Goal: Complete application form

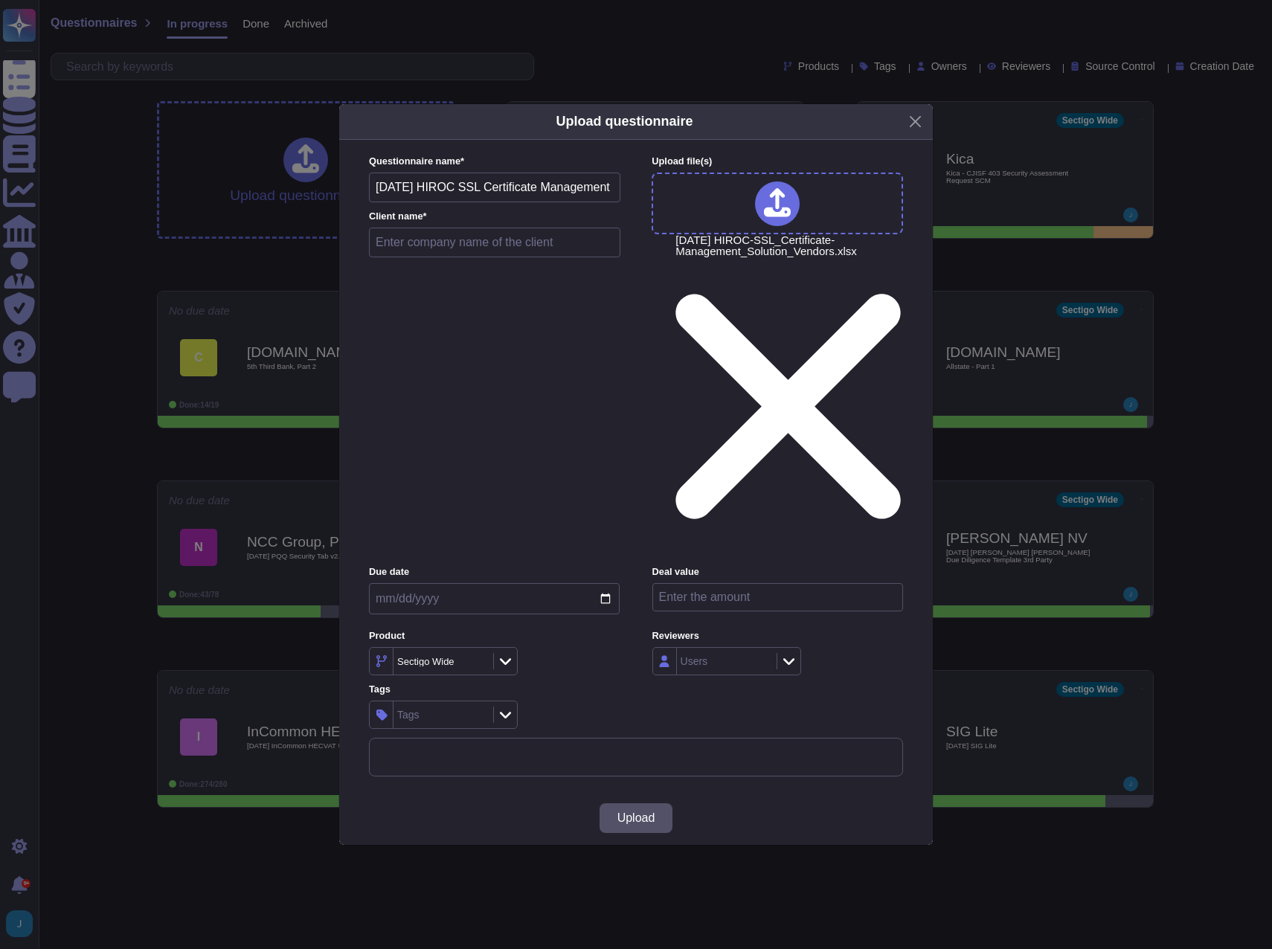
click at [486, 257] on input "text" at bounding box center [494, 243] width 251 height 30
type input "HIROC"
click at [629, 812] on span "Upload" at bounding box center [636, 818] width 38 height 12
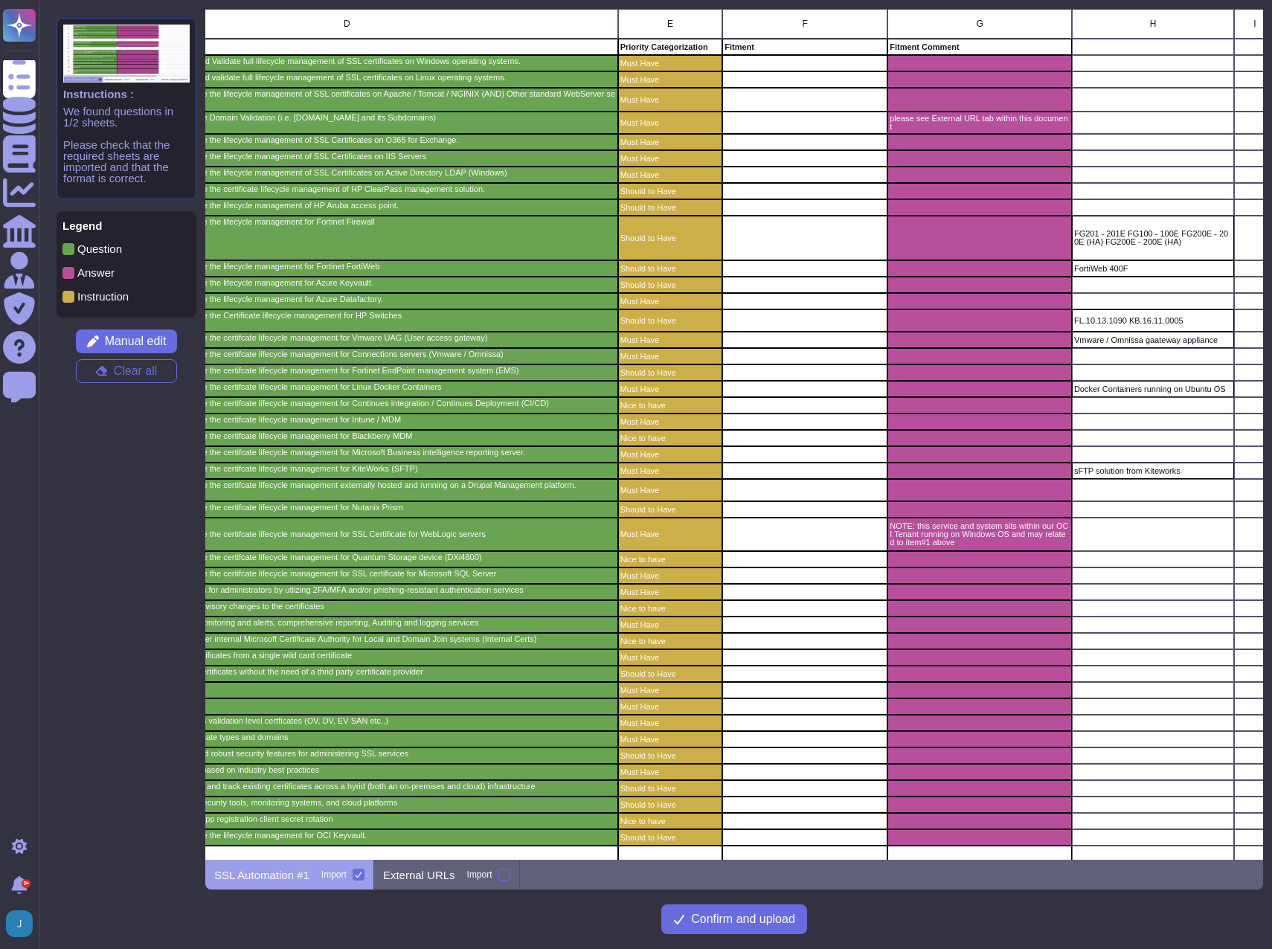
scroll to position [0, 321]
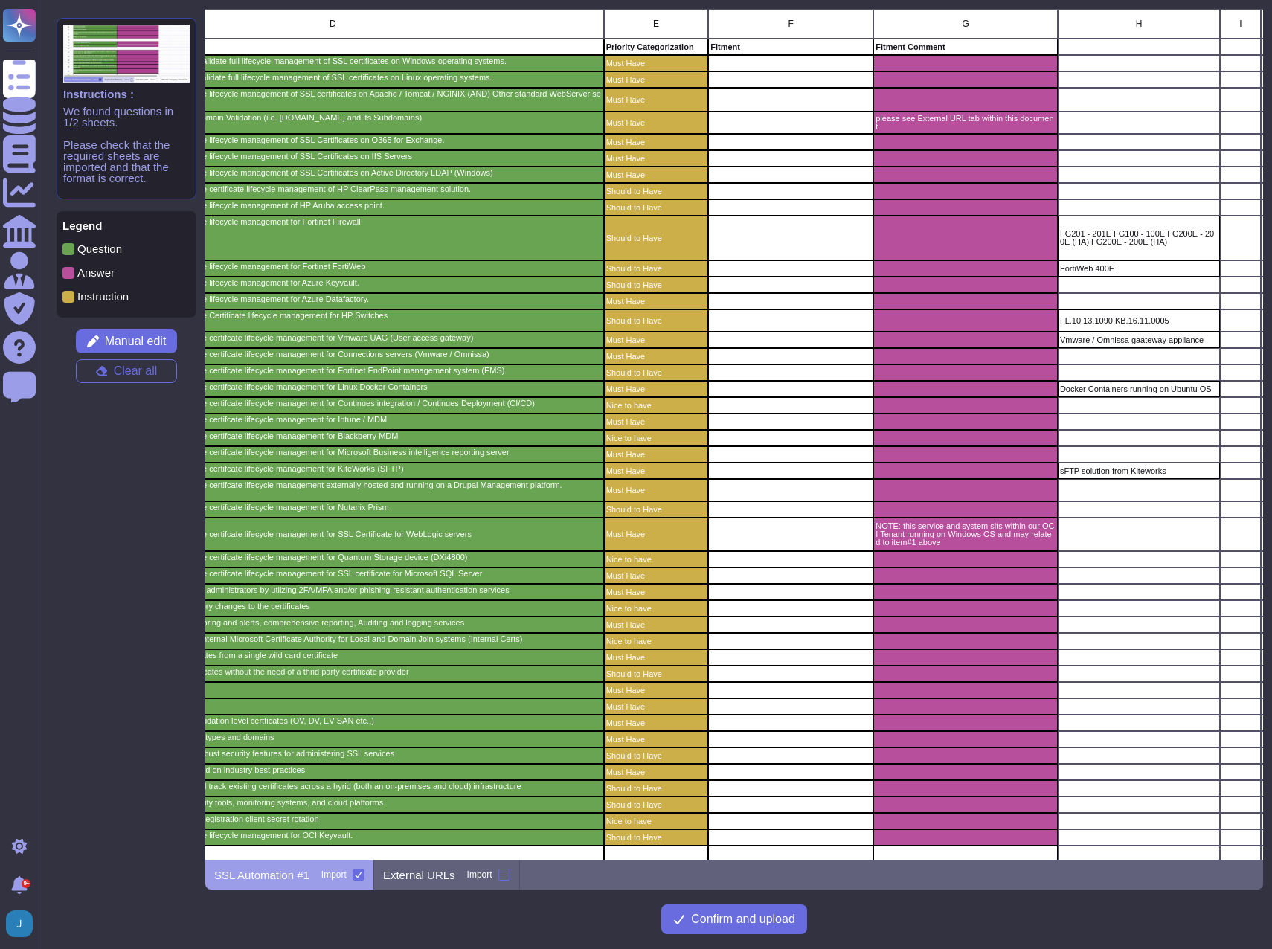
click at [1029, 741] on div "grid" at bounding box center [965, 739] width 184 height 16
click at [739, 921] on span "Confirm and upload" at bounding box center [743, 919] width 104 height 12
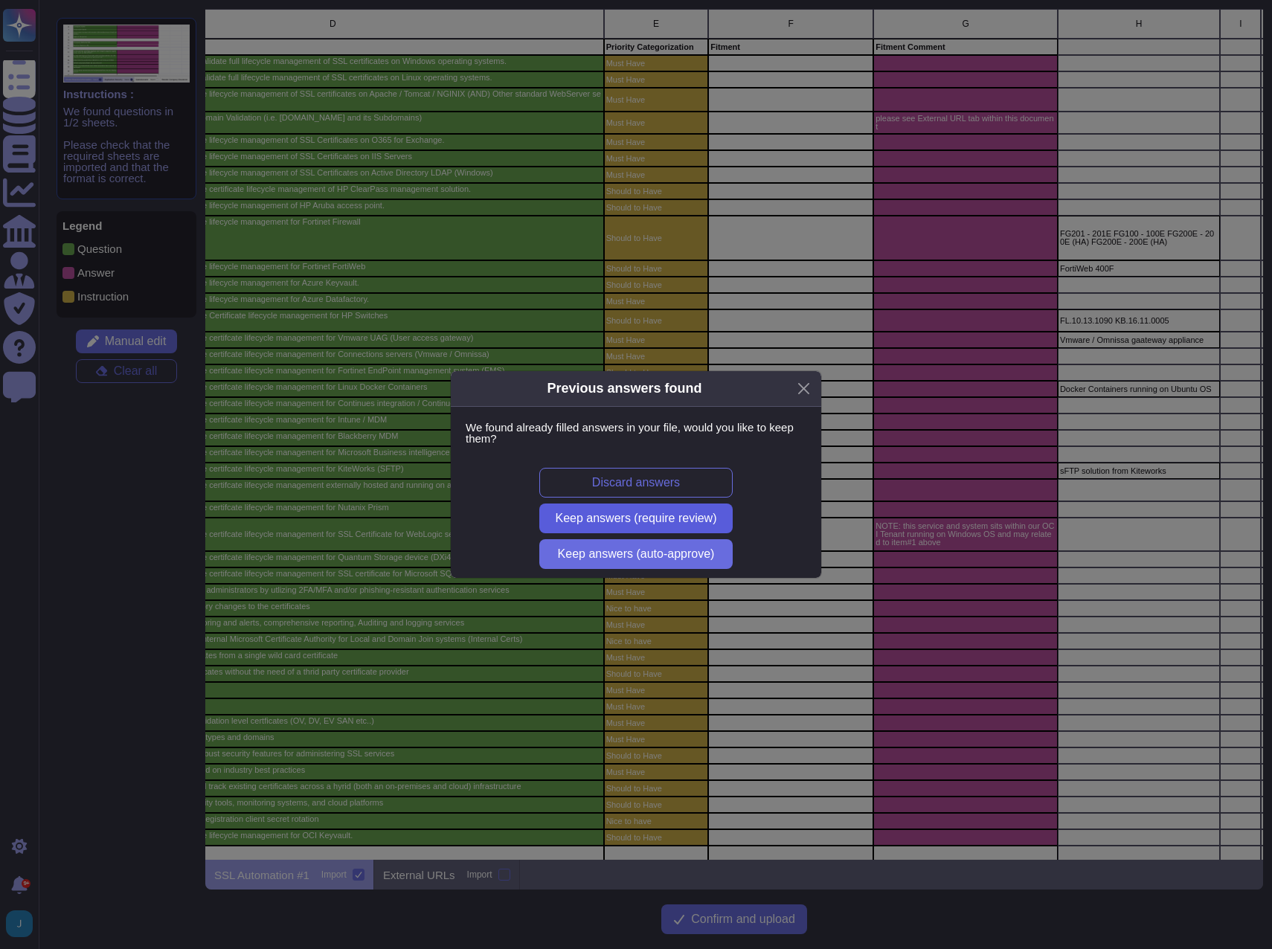
click at [602, 516] on span "Keep answers (require review)" at bounding box center [636, 518] width 161 height 12
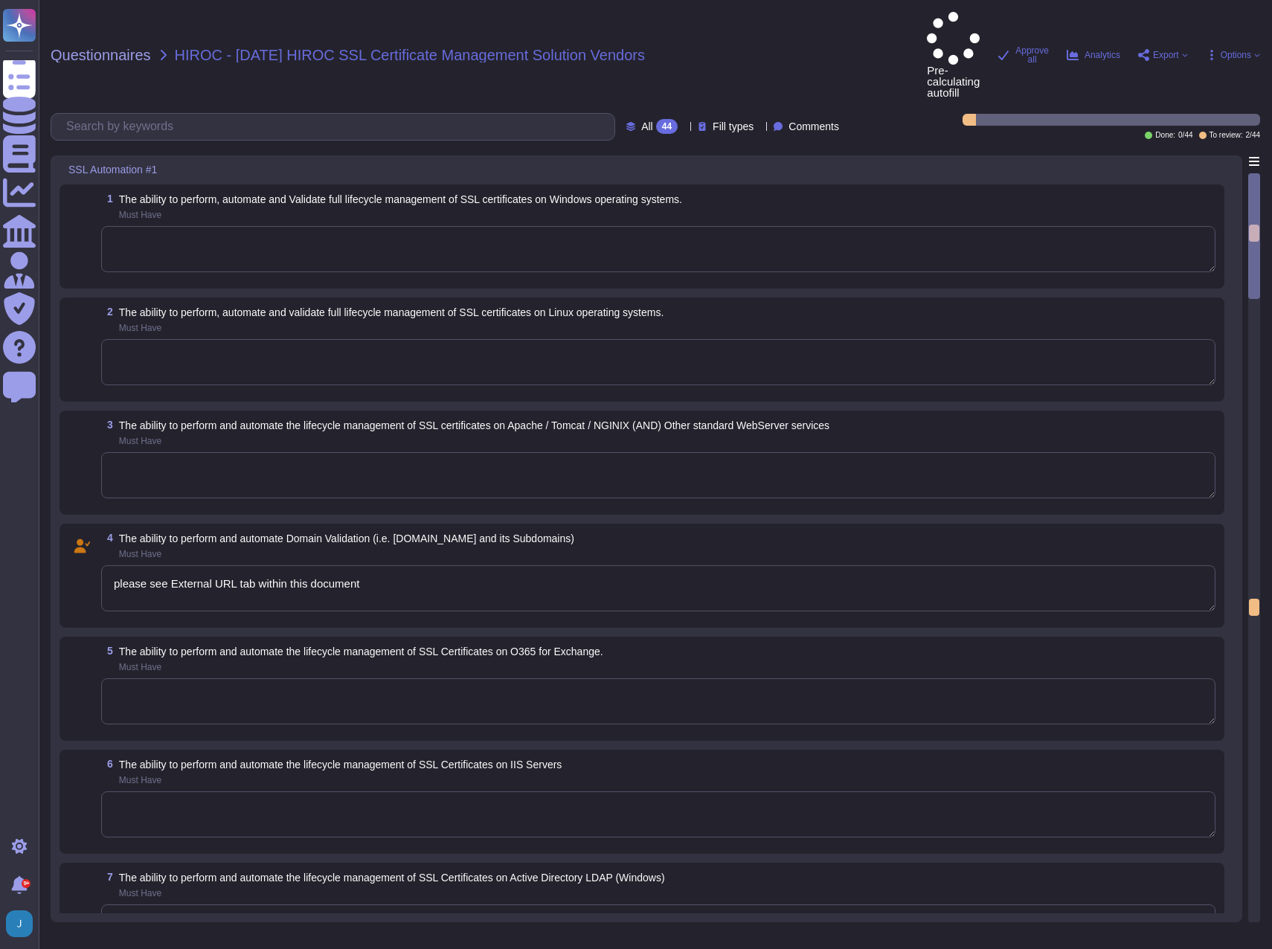
type textarea "please see External URL tab within this document"
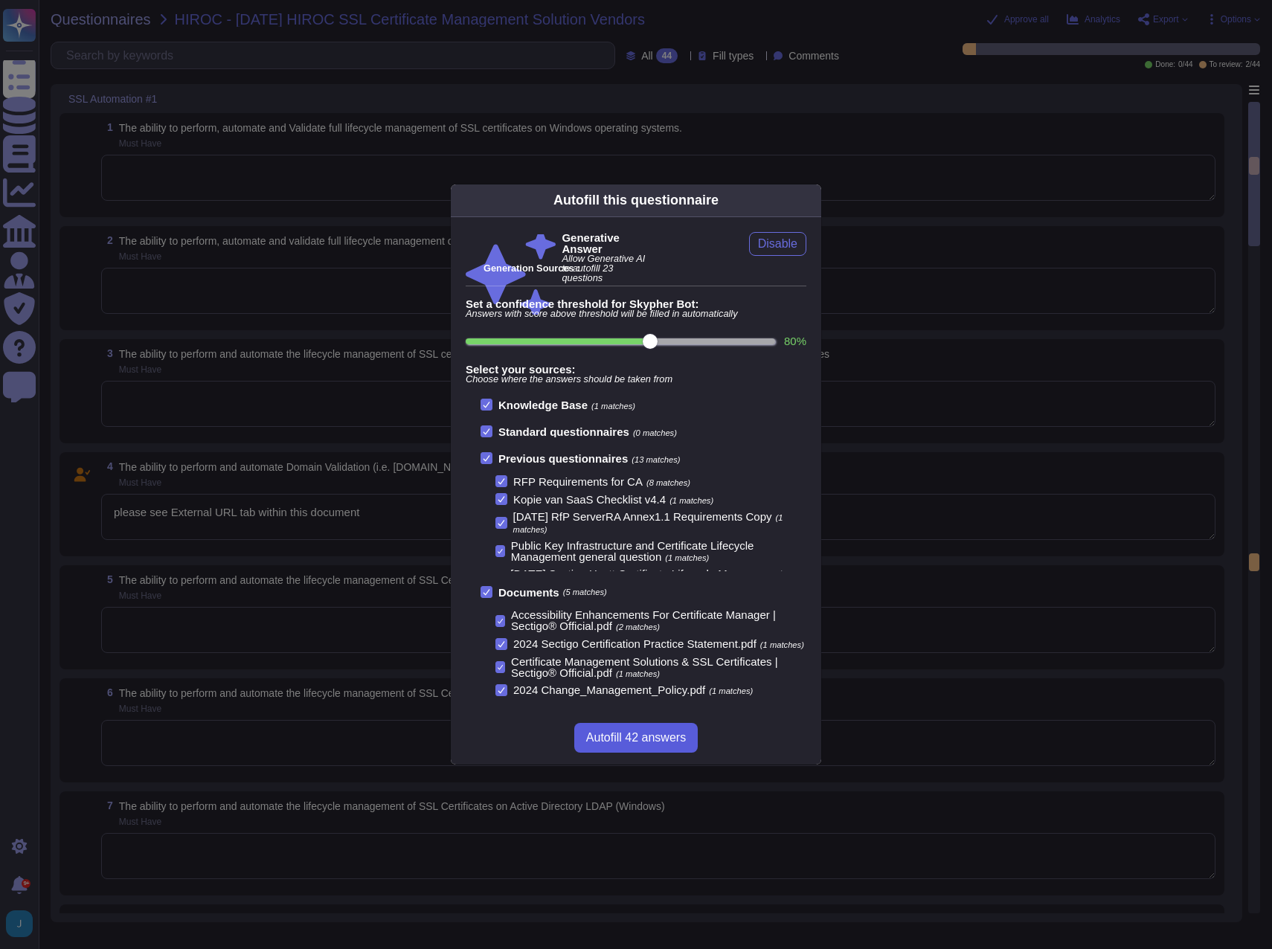
click at [619, 742] on span "Autofill 42 answers" at bounding box center [636, 738] width 100 height 12
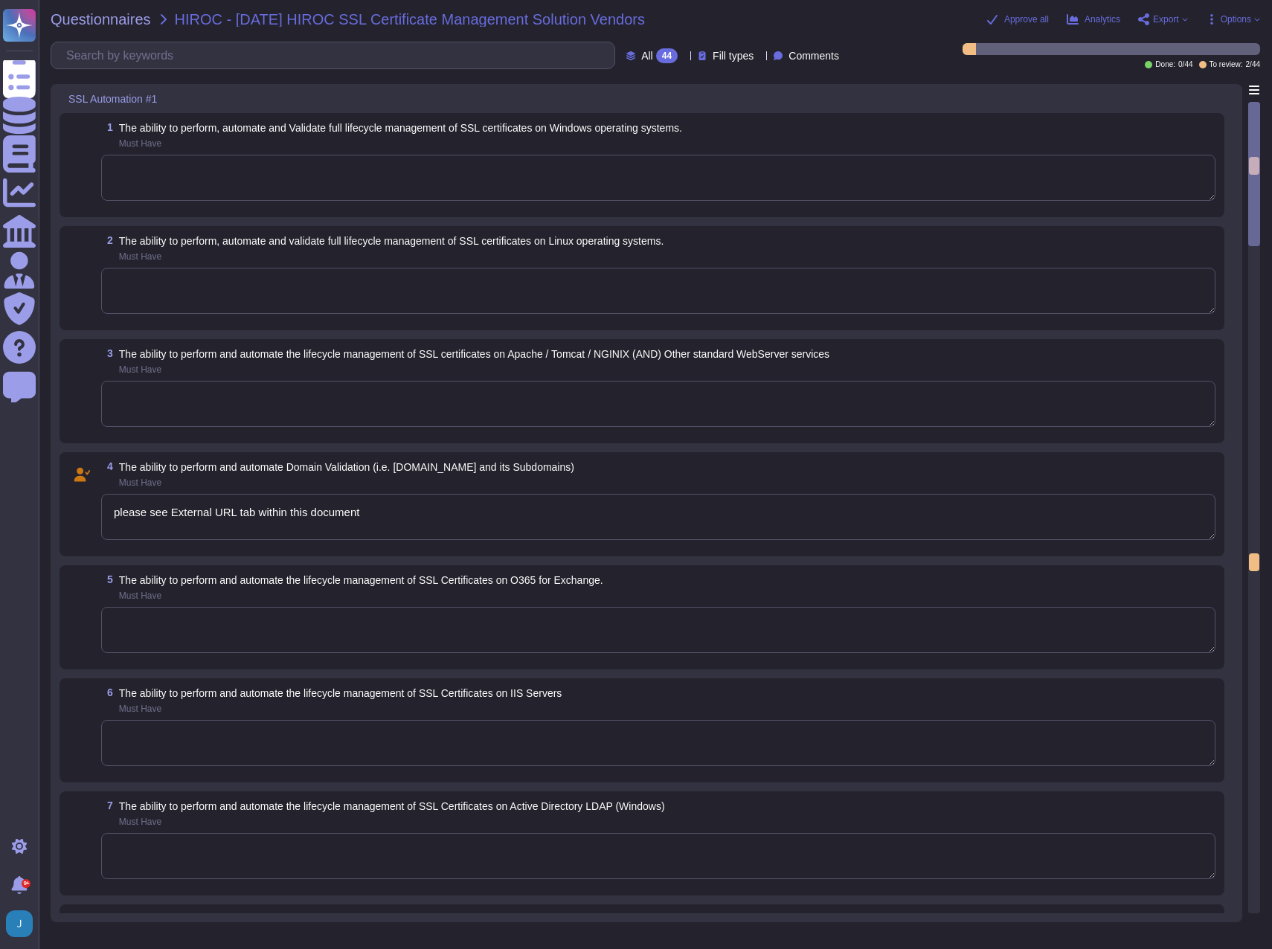
type textarea "Sectigo's Certificate Manager (SCM) provides comprehensive capabilities for man…"
type textarea "Sectigo Certificate Manager (SCM) provides comprehensive capabilities for manag…"
type textarea "Sectigo's Certificate Manager (SCM) provides comprehensive capabilities for man…"
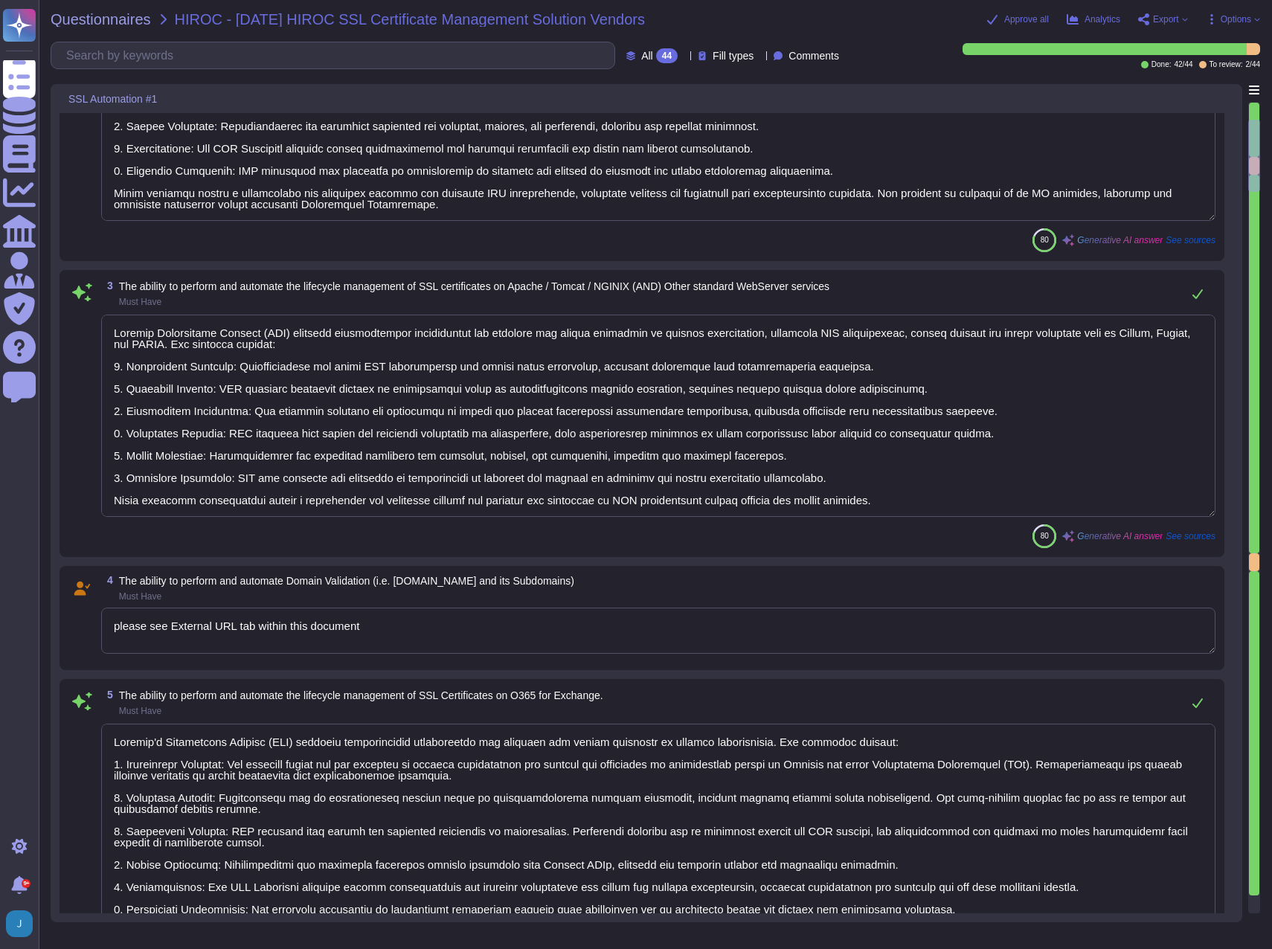
type textarea "Sectigo's Certificate Manager (SCM) provides comprehensive capabilities for man…"
type textarea "Sectigo Certificate Manager (SCM) can be utilized for TLS certificate lifecycle…"
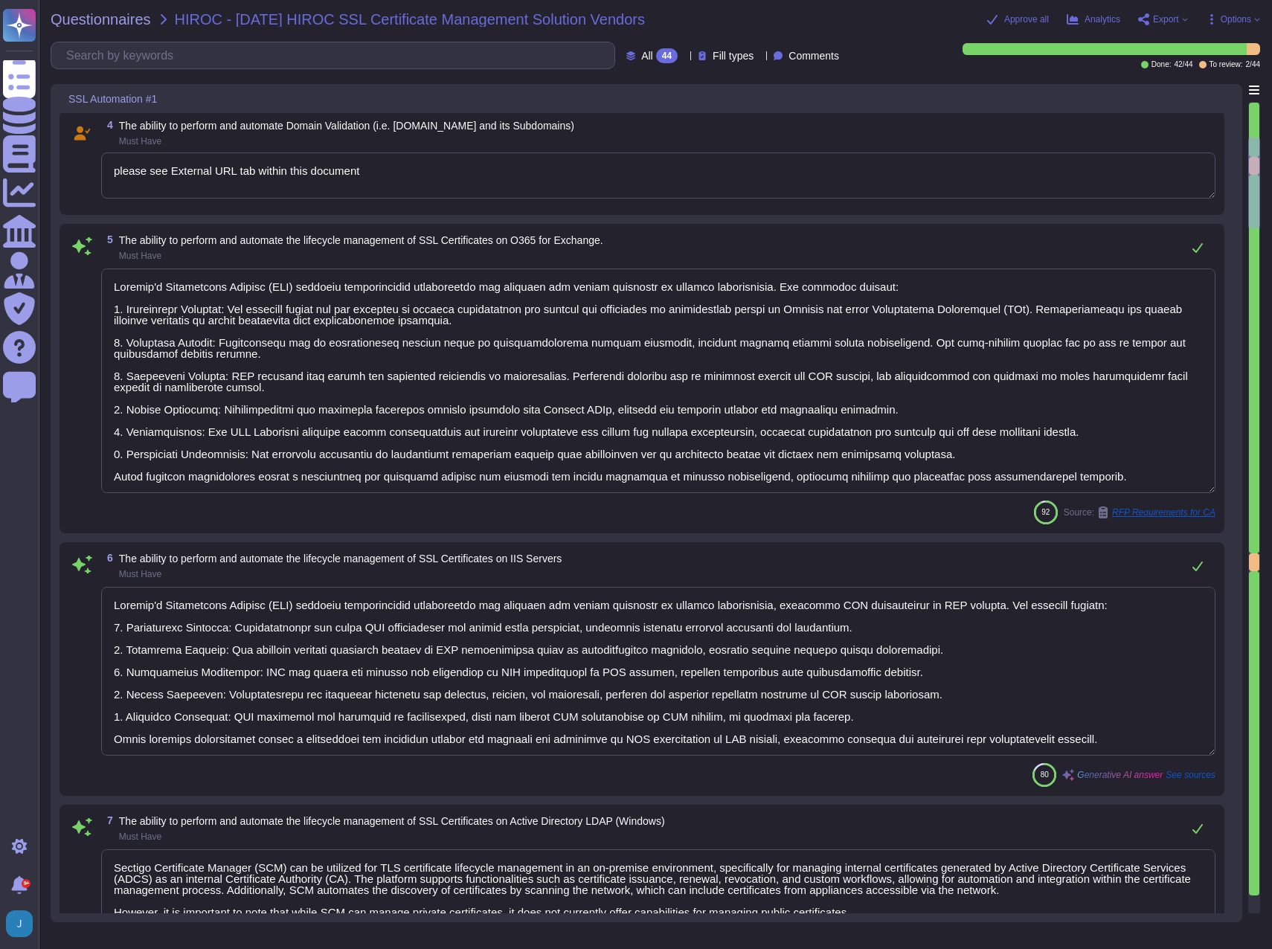
type textarea "Sectigo's Certificate Manager (SCM) provides a comprehensive solution for manag…"
type textarea "This section addresses certain technological aspects of the Sectigo infrastruct…"
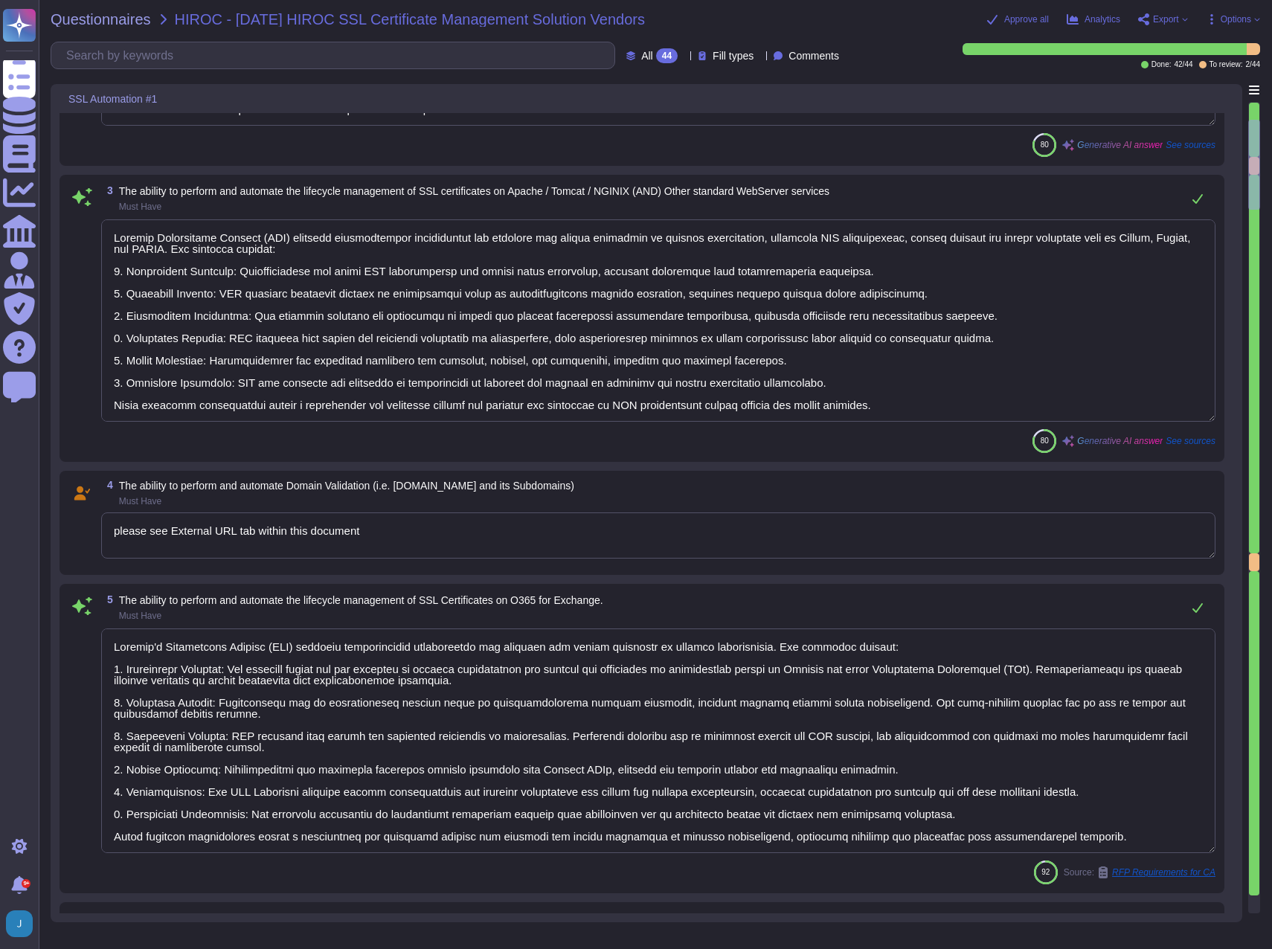
scroll to position [521, 0]
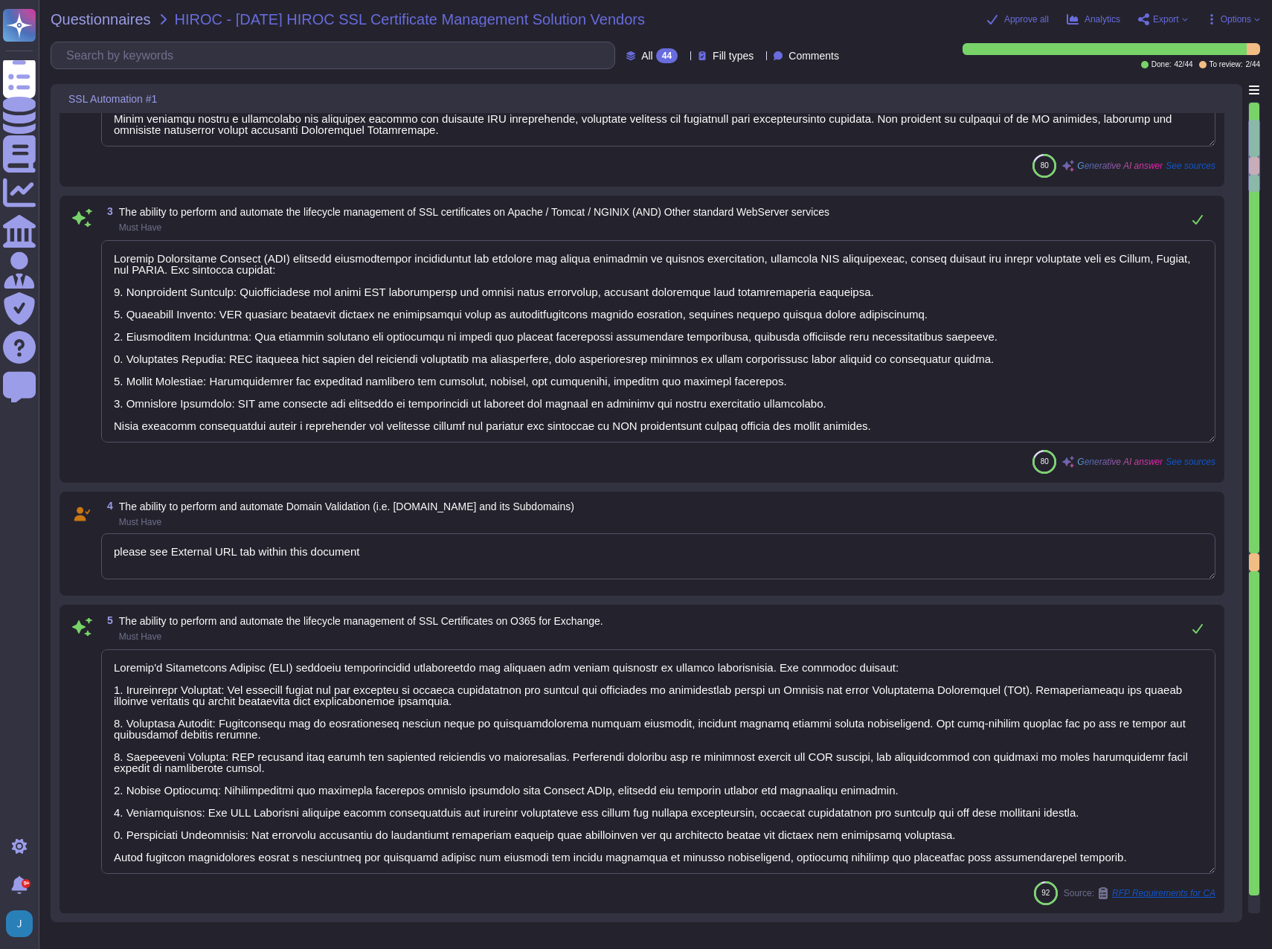
type textarea "Sectigo's Certificate Manager (SCM) provides comprehensive capabilities for man…"
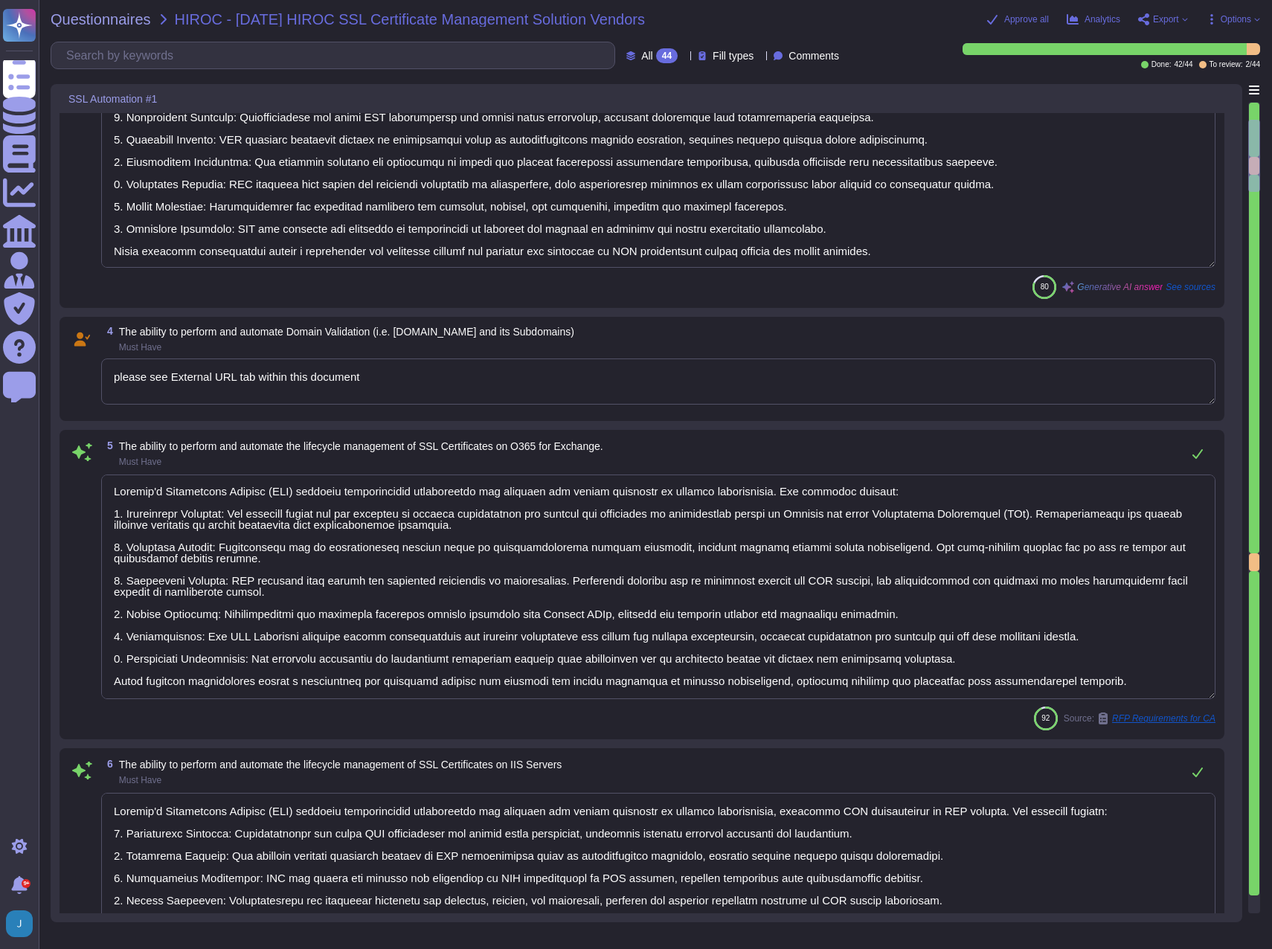
scroll to position [967, 0]
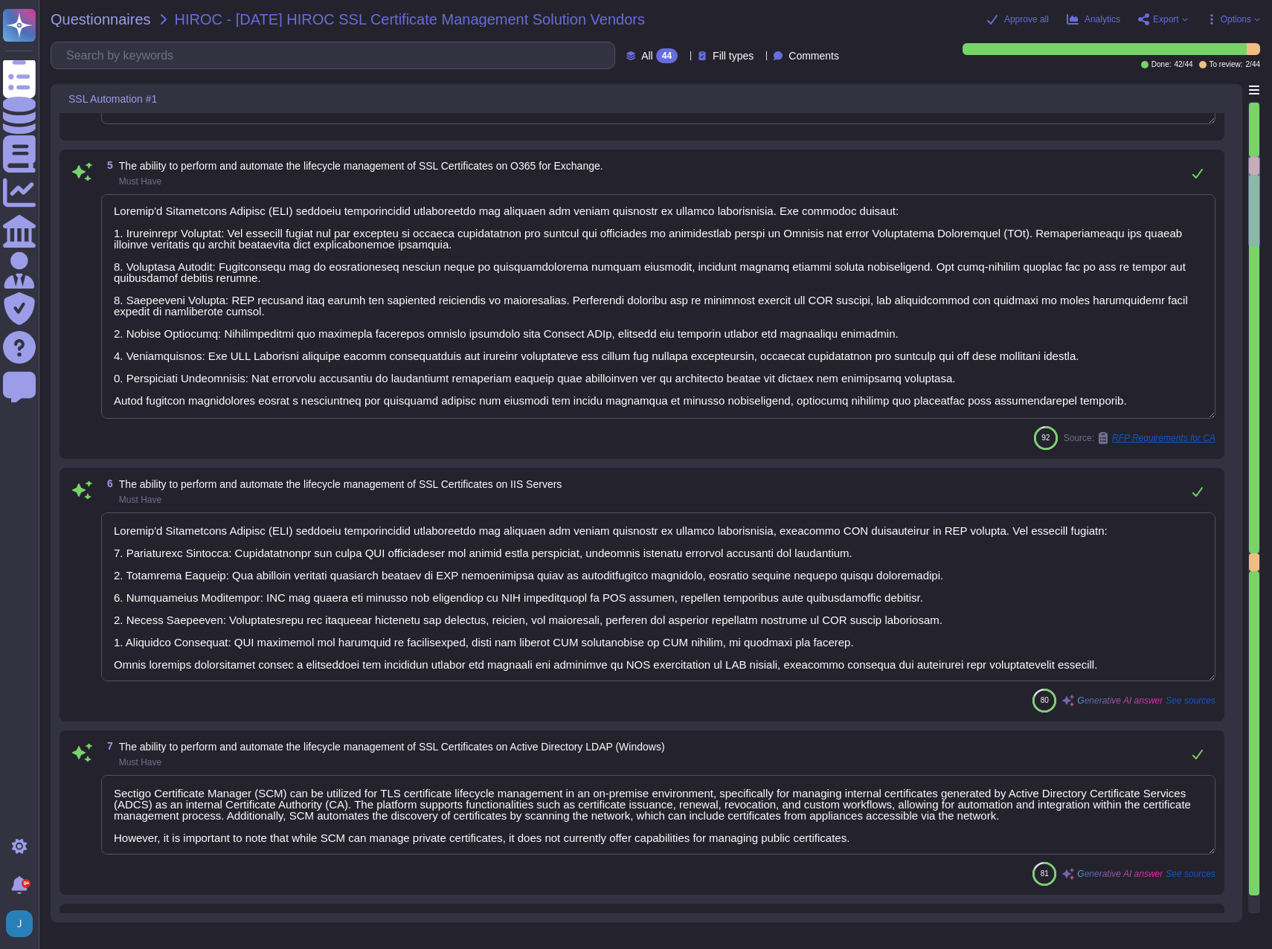
type textarea "Sectigo's Certificate Manager (SCM) provides a comprehensive solution for manag…"
type textarea "This section addresses certain technological aspects of the Sectigo infrastruct…"
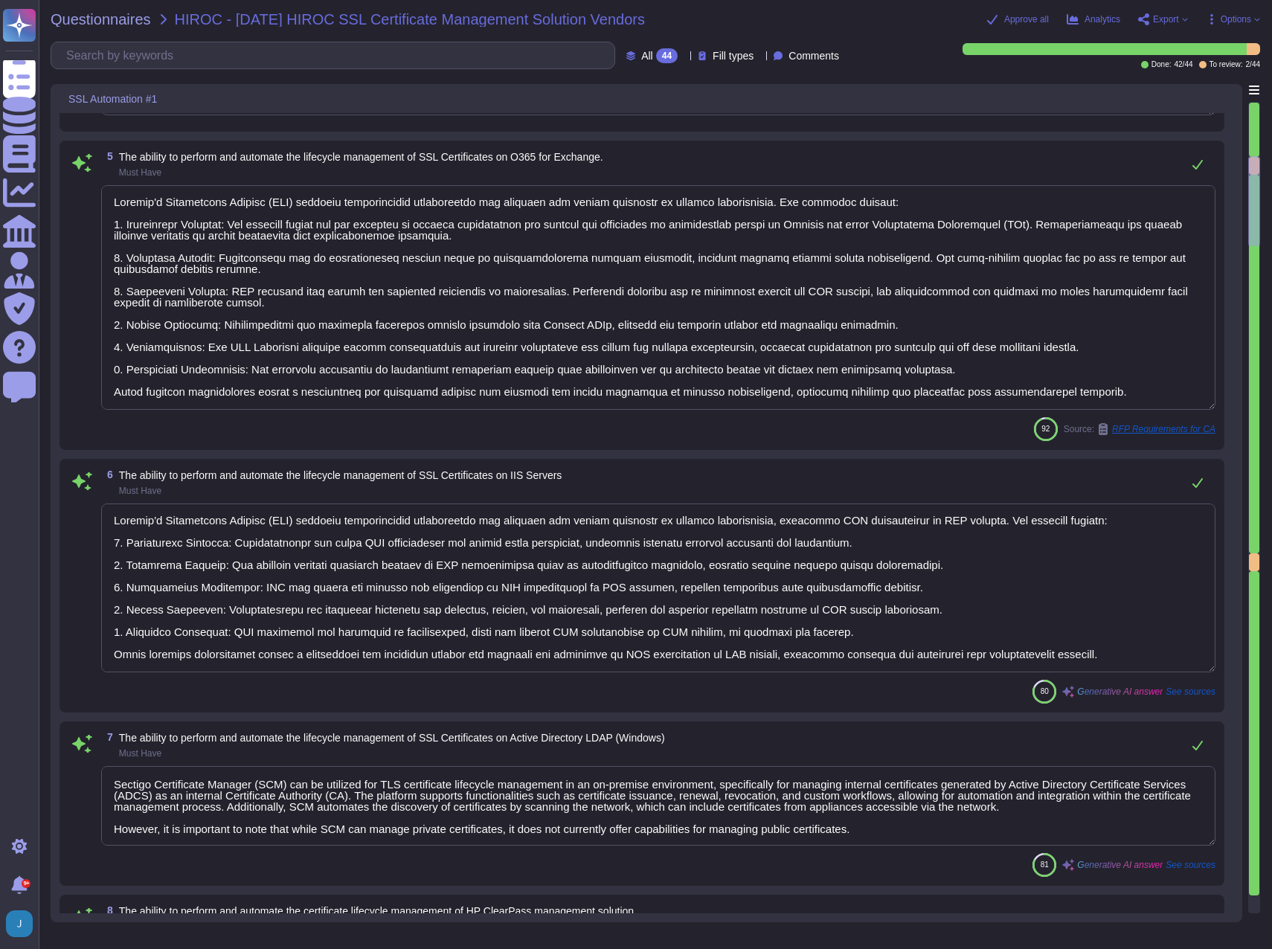
type textarea "A process shall be in place that enables the differentiation between Standard, …"
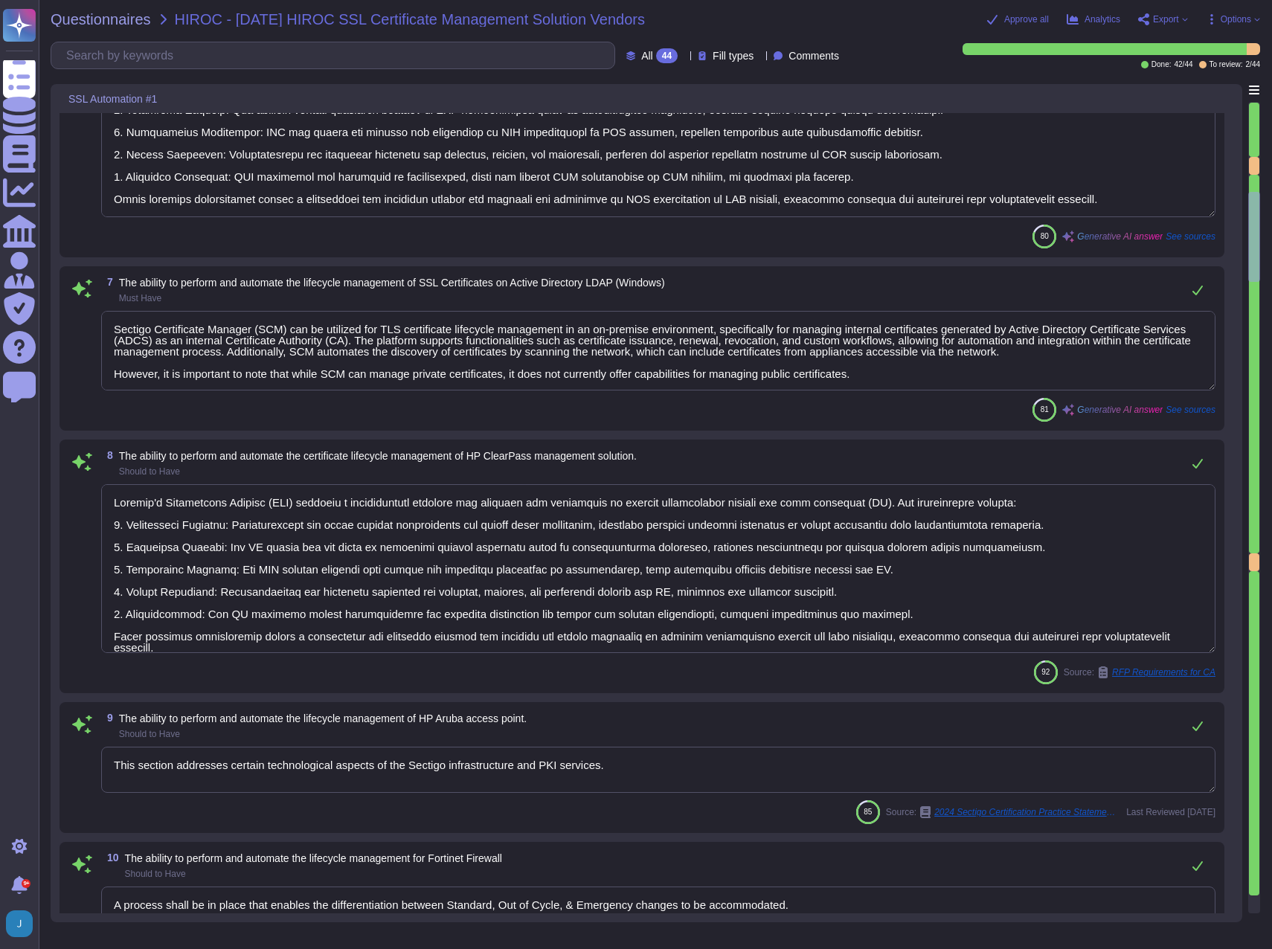
type textarea "SCM is a leading, CA-agnostic, cloud-based CLM platform purpose-built to issue …"
type textarea "Sectigo's Certificate Manager (SCM) provides comprehensive capabilities for man…"
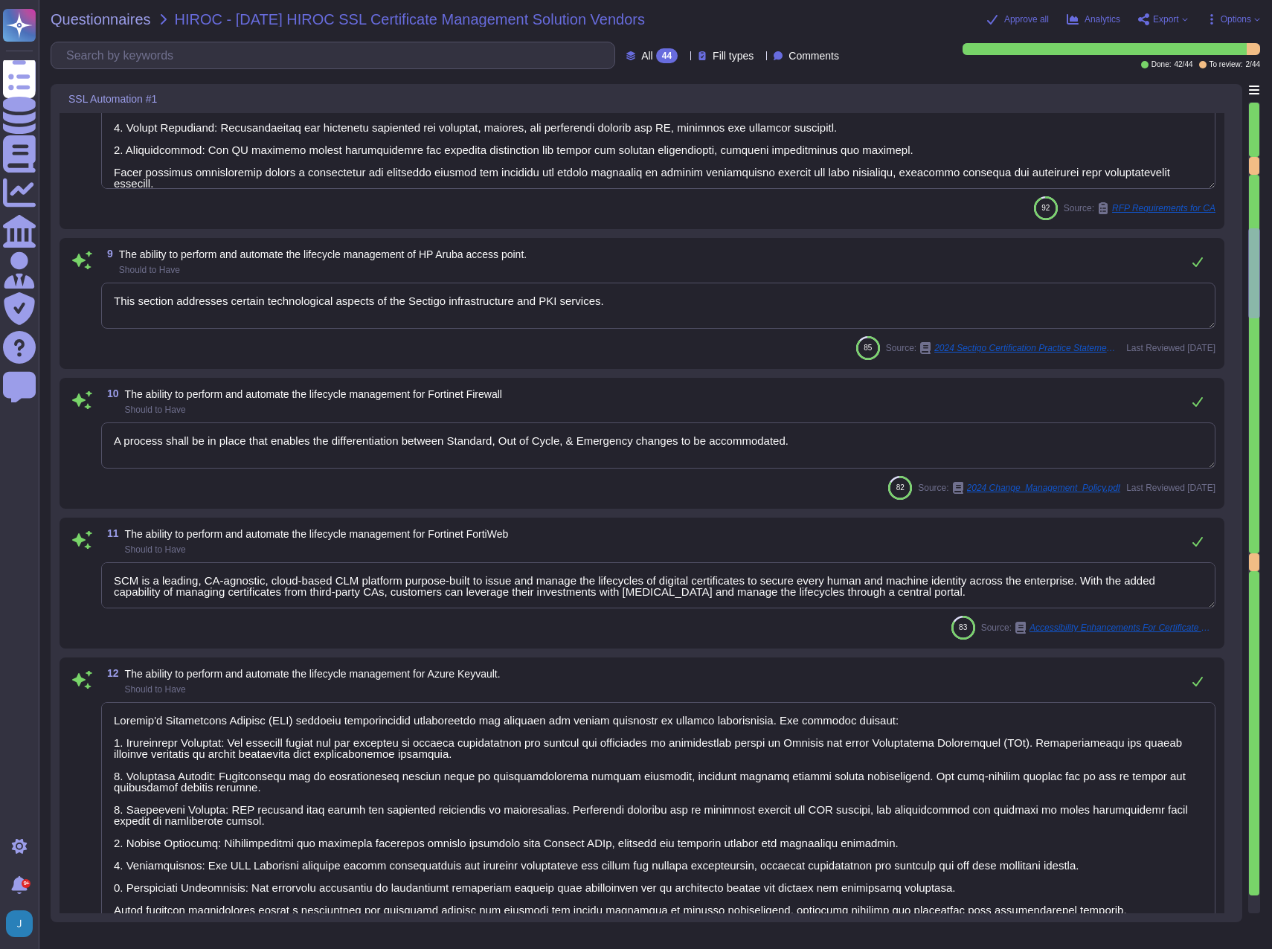
type textarea "Sectigo's automated, cloud-native platform gives you complete visibility and co…"
type textarea "Sectigo's Certificate Manager (SCM) provides a comprehensive solution for manag…"
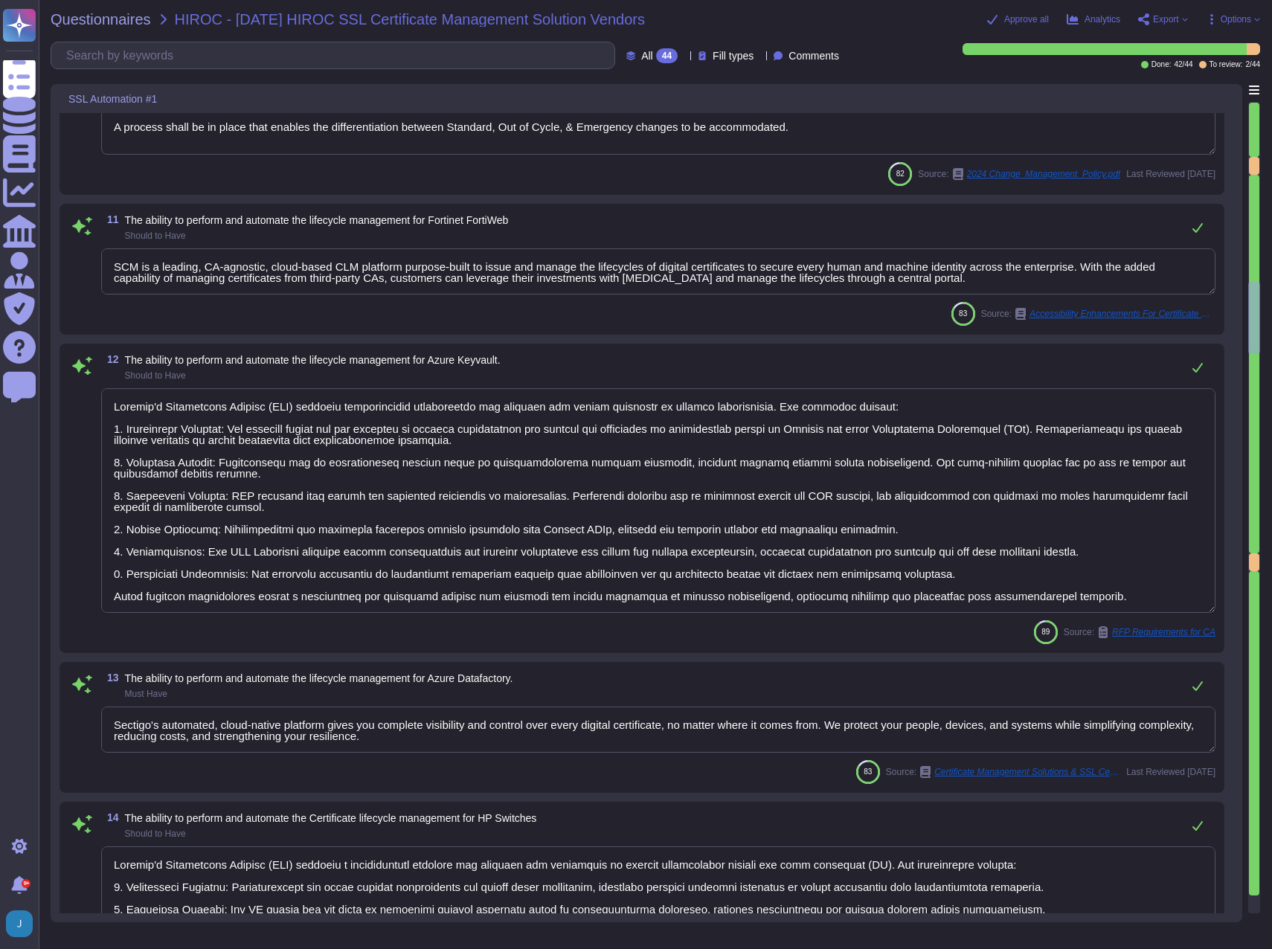
type textarea "Sectigo's Certificate Manager (SCM) provides comprehensive capabilities for man…"
type textarea "Sectigo Certificate Manager (SCM) can automate certificate deployments to Conte…"
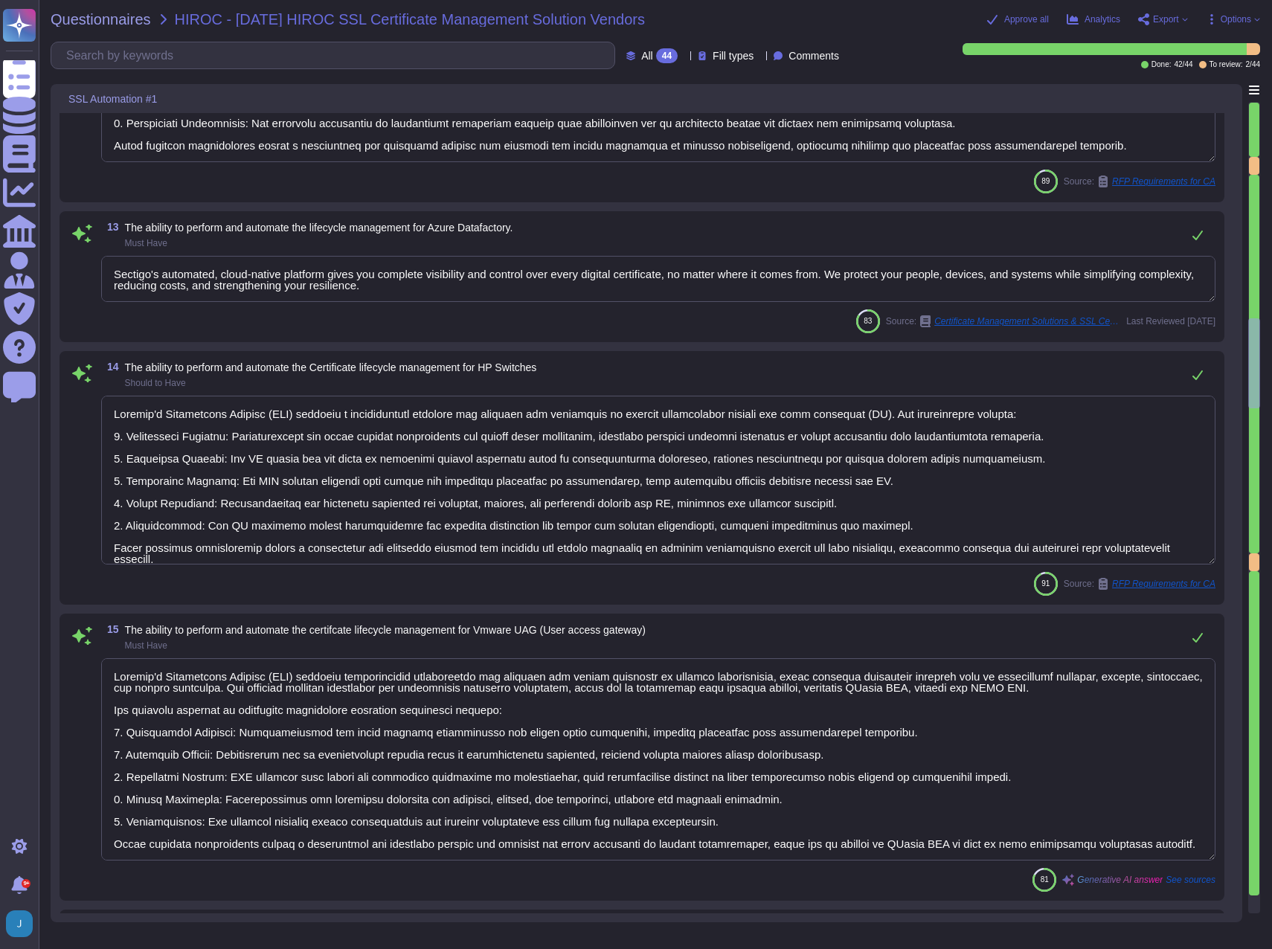
type textarea "SCM is a leading, CA-agnostic, cloud-based CLM platform purpose-built to issue …"
type textarea "Sectigo Certificate Manager (SCM) can automate certificate deployment to contai…"
type textarea "Sectigo's Certificate Manager (SCM) provides comprehensive capabilities for man…"
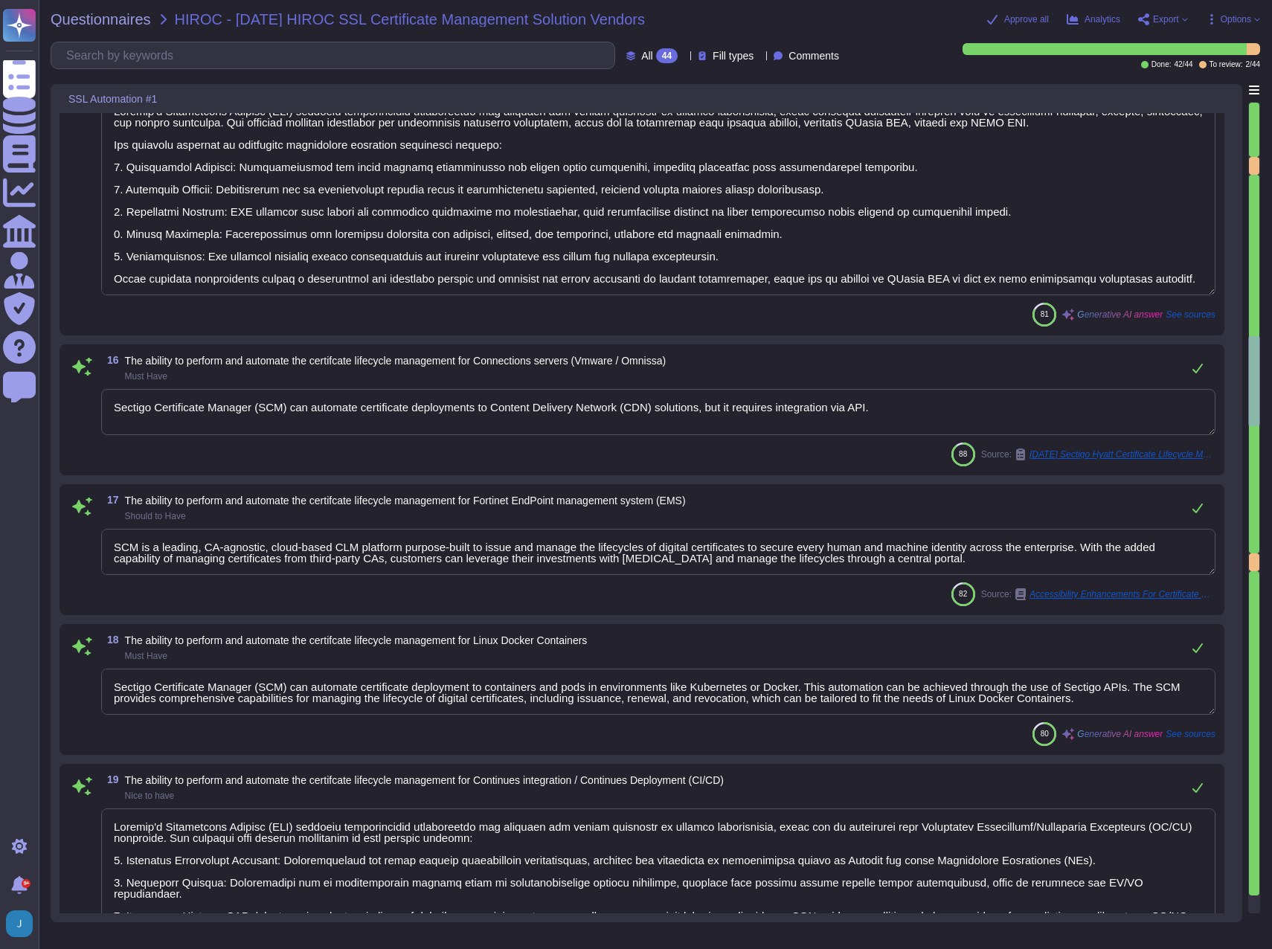
type textarea "Sectigo's Certificate Manager (SCM) supports integration with various MDM solut…"
type textarea "Sectigo's Certificate Manager (SCM) supports integration with various Mobile De…"
type textarea "Sectigo Certificate Manager (SCM) provides the capability to manage the lifecyc…"
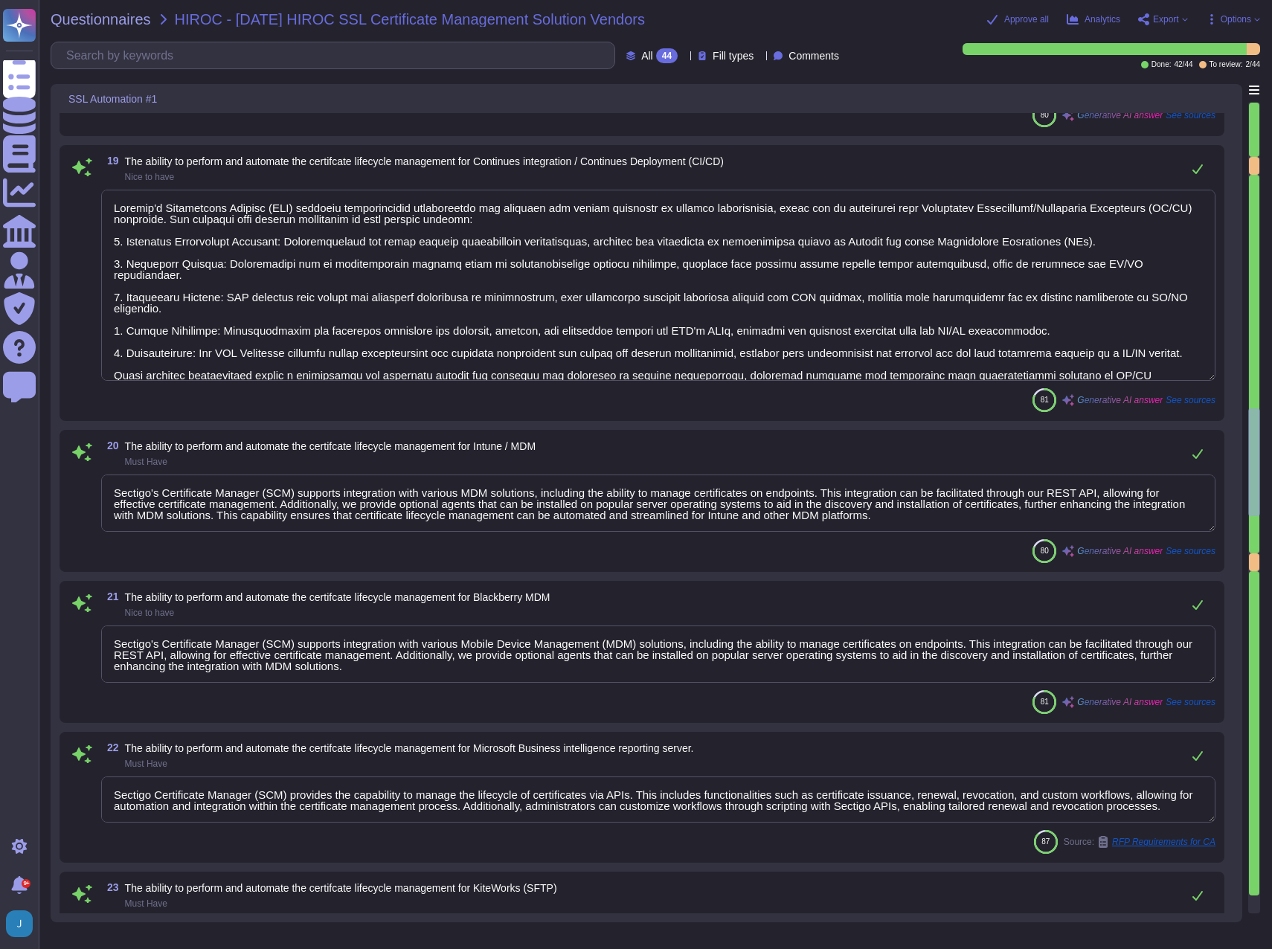
type textarea "Sectigo's Certificate Manager (SCM) provides a comprehensive solution for manag…"
type textarea "Sectigo Certificate Manager can be utilized for TLS certificate lifecycle manag…"
type textarea "Sectigo's Certificate Manager (SCM) provides a comprehensive solution for manag…"
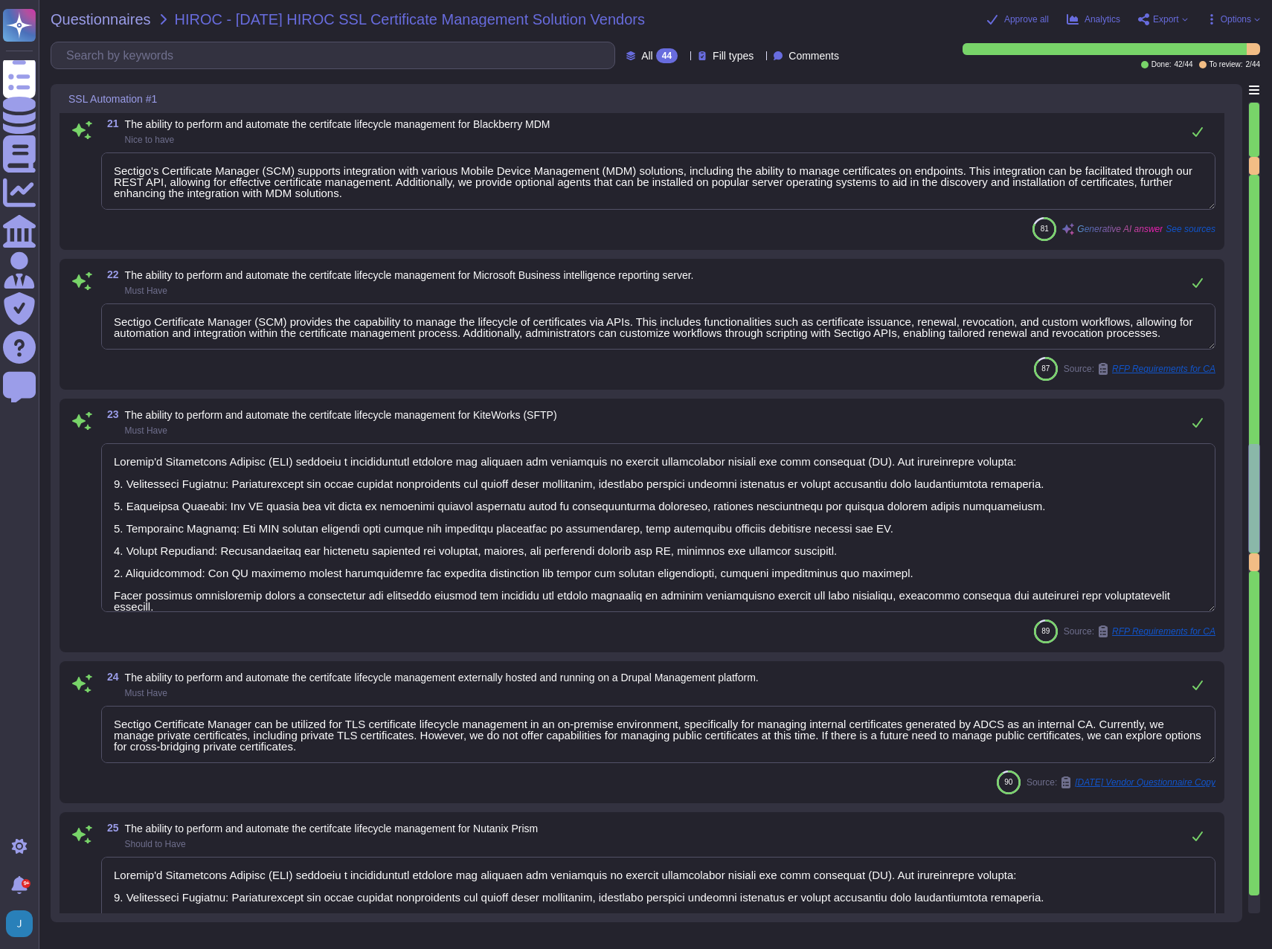
type textarea "NOTE: this service and system sits within our OCI Tenant running on Windows OS …"
type textarea "Yes, we do also offer a PQC kit, free of charge, for the community to test: [UR…"
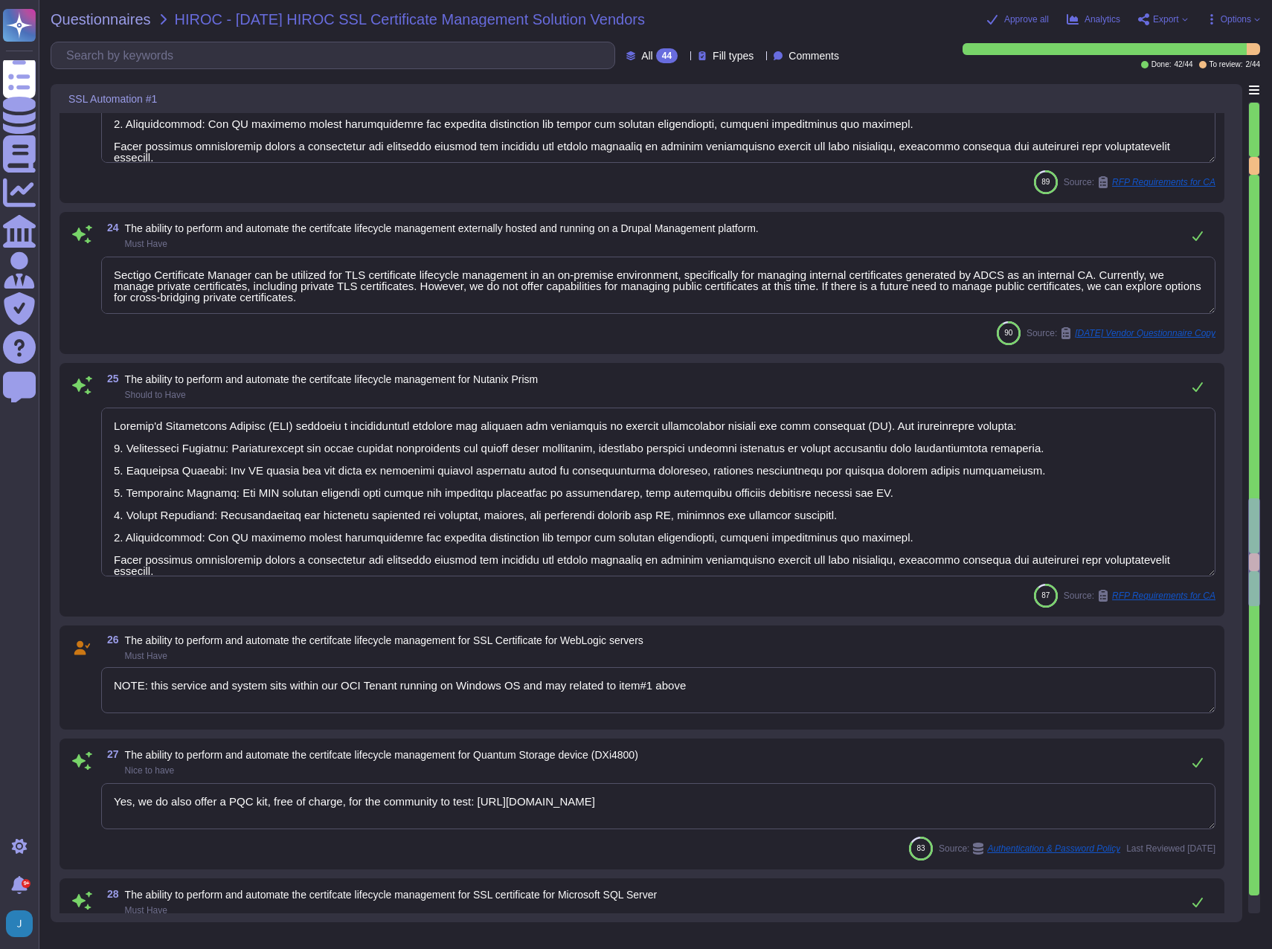
type textarea "Sectigo's Certificate Manager (SCM) provides comprehensive capabilities for man…"
type textarea "Secure access for administrators is ensured through the implementation of Multi…"
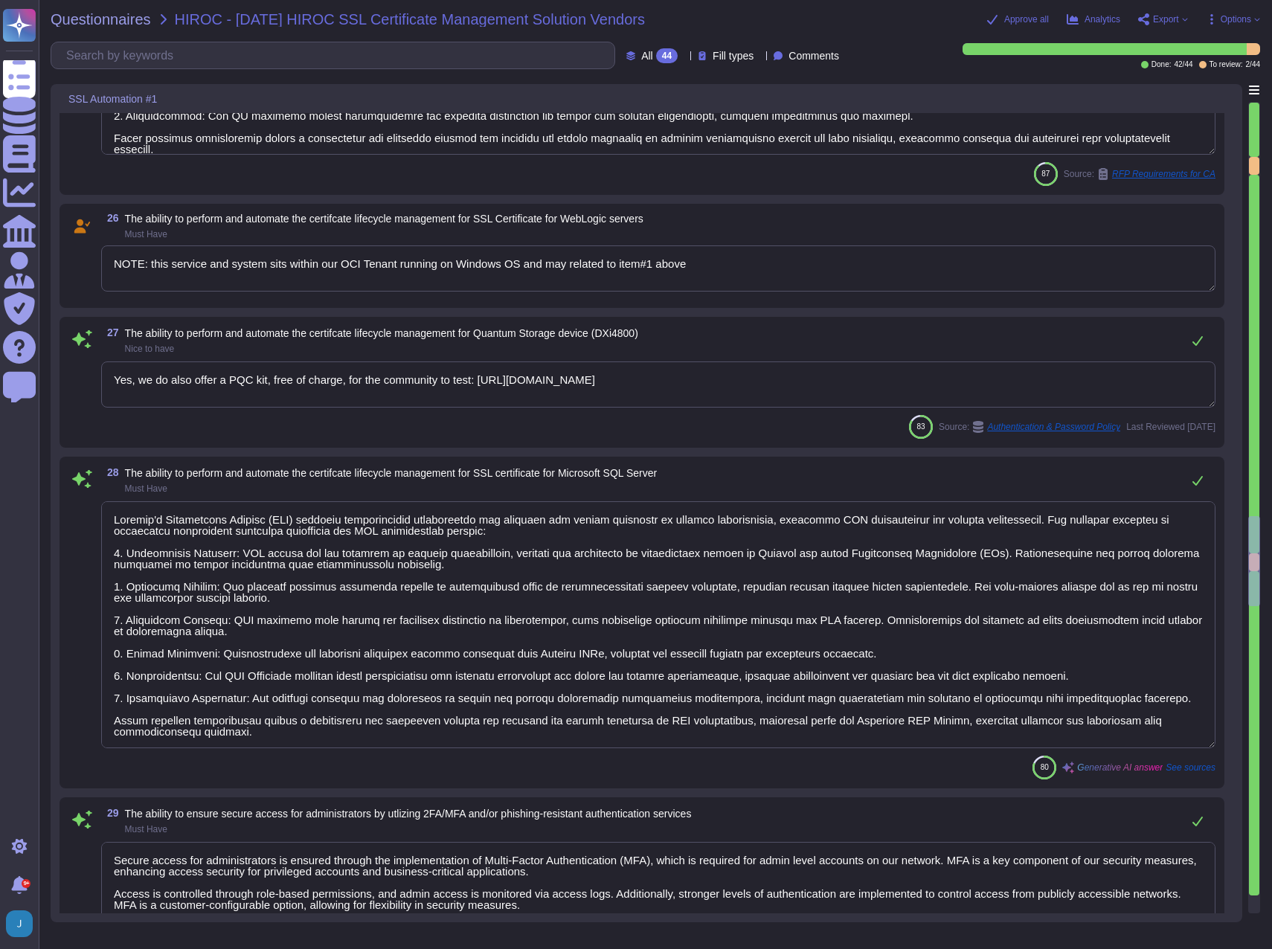
type textarea "Sectigo Certificate Manager (SCM) provides robust reporting capabilities that a…"
type textarea "Sectigo offers robust automated monitoring and alerting capabilities, ensuring …"
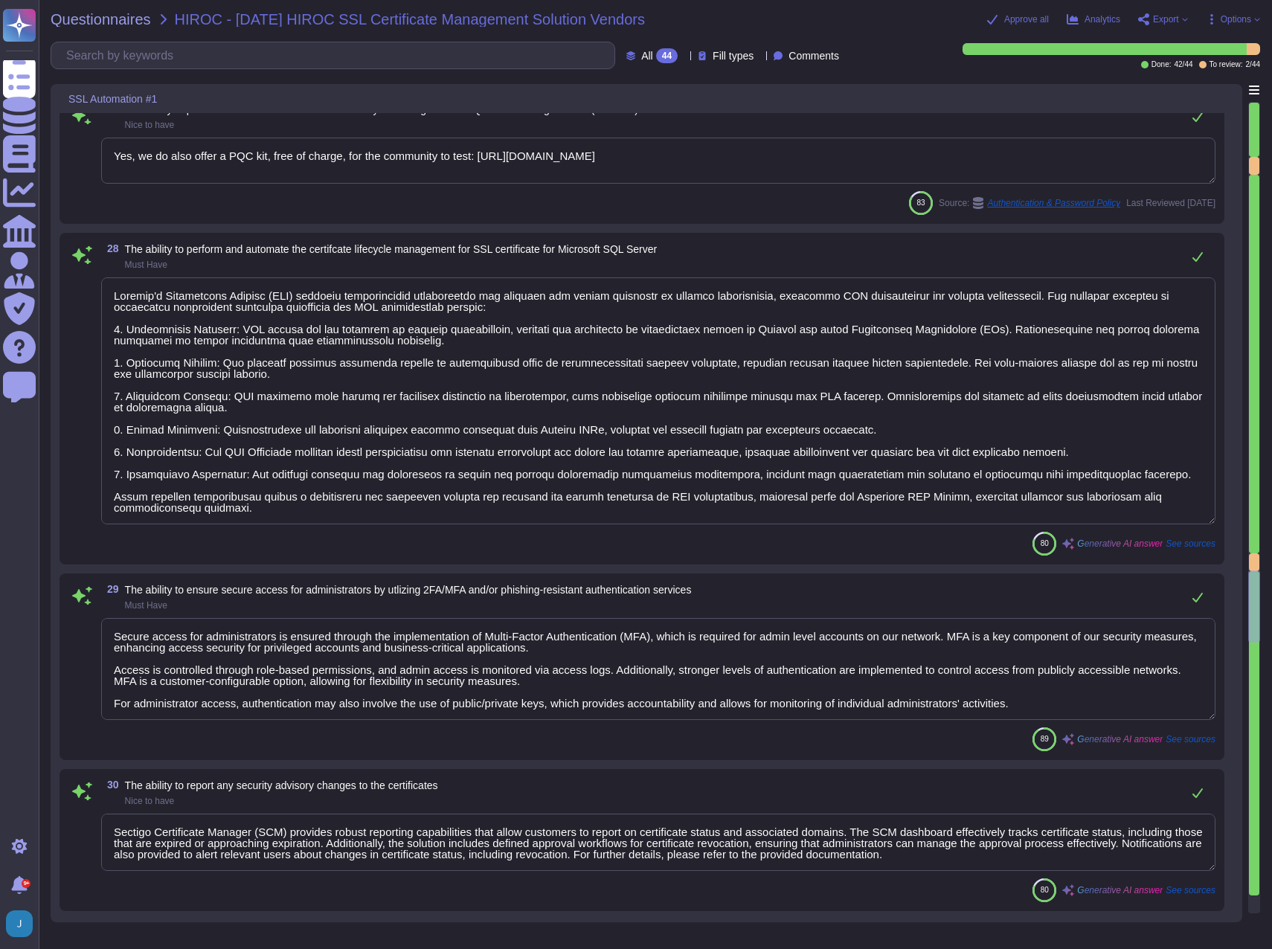
type textarea "Our solution integrates with Microsoft CA - ADCS for private certificate manage…"
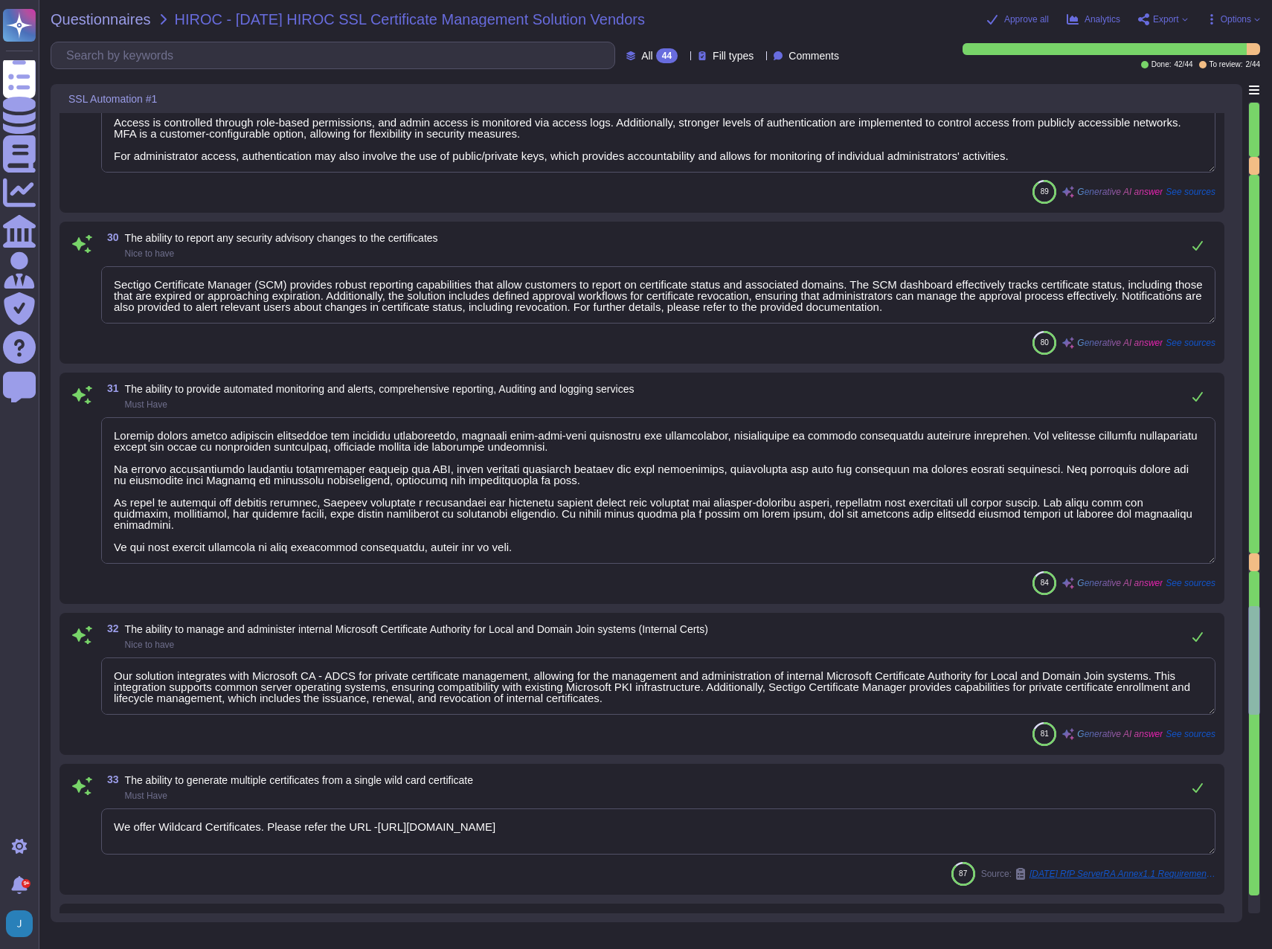
type textarea "We offer Wildcard Certificates. Please refer the URL -[URL][DOMAIN_NAME]"
type textarea "Sectigo's Certificate Manager can manage internal certificates generated by ADC…"
type textarea "Sectigo Certificate Manager can discover certificates from appliances so long a…"
type textarea "- Sectigo reserves the right to revoke a Certificate at any time, without recei…"
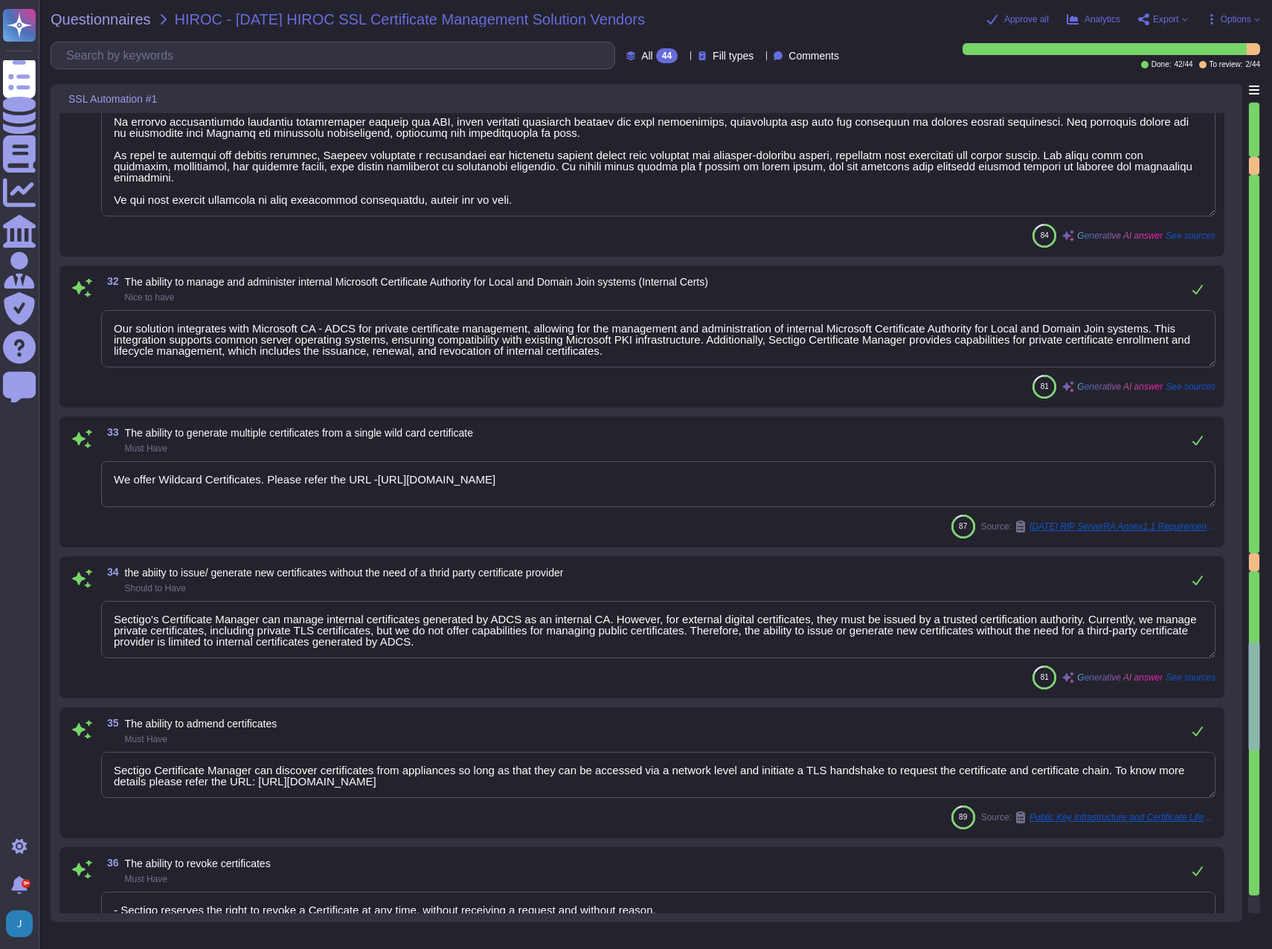
scroll to position [6173, 0]
type textarea "Sectigo Certificate Manager supports the issuance and management of various val…"
type textarea "Sectigo Certificate Manager supports a variety of certificate types, including:…"
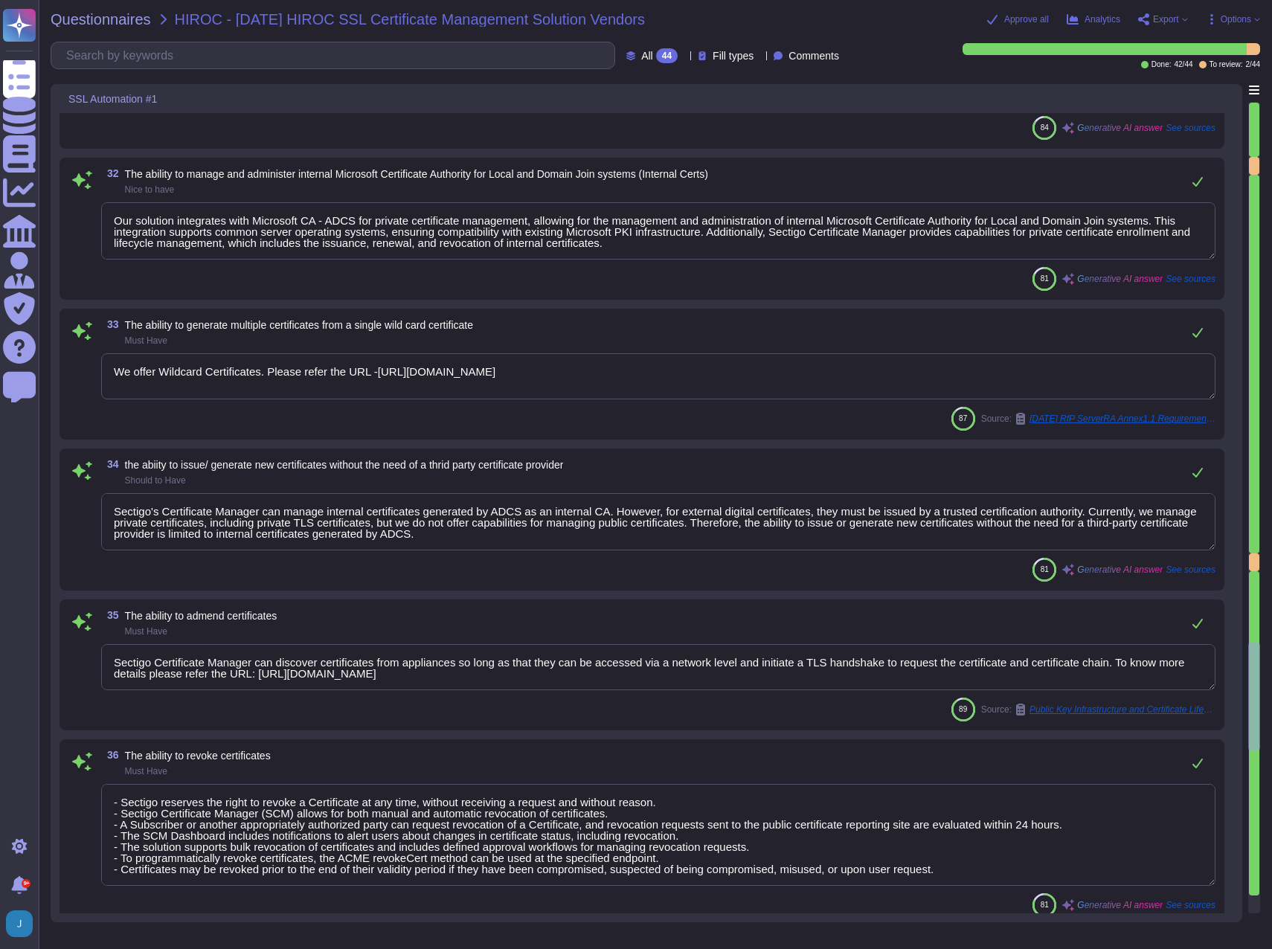
click at [1166, 18] on span "Export" at bounding box center [1166, 19] width 26 height 9
click at [1159, 86] on link "Download" at bounding box center [1198, 110] width 118 height 48
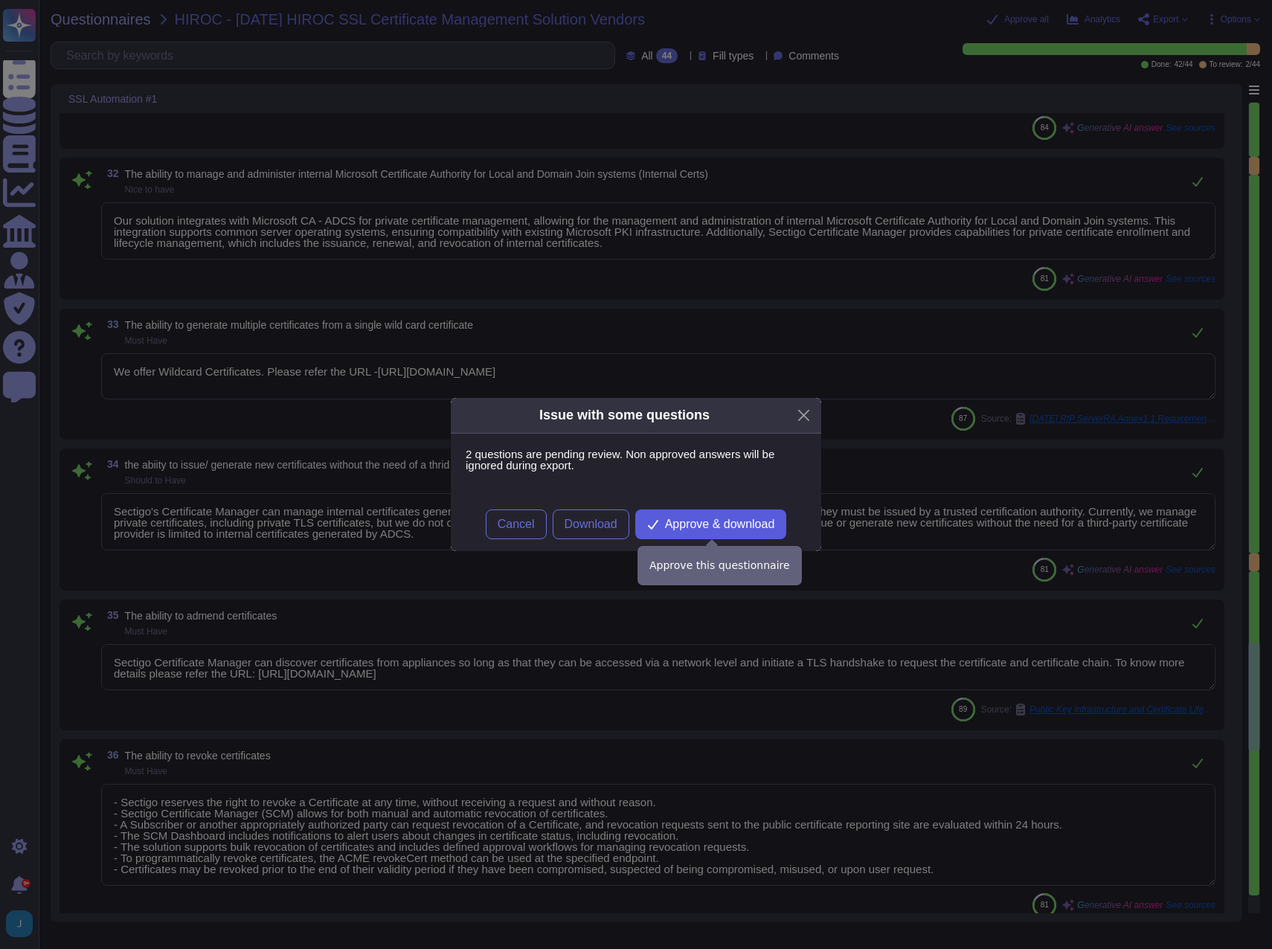
click at [698, 521] on span "Approve & download" at bounding box center [720, 524] width 110 height 12
